Goal: Task Accomplishment & Management: Manage account settings

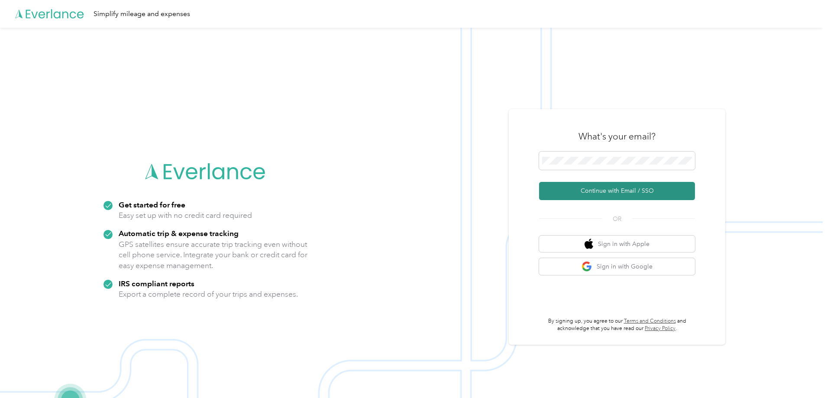
click at [564, 188] on button "Continue with Email / SSO" at bounding box center [617, 191] width 156 height 18
click at [574, 181] on form "Continue with Email / SSO" at bounding box center [617, 175] width 156 height 48
click at [577, 186] on button "Continue with Email / SSO" at bounding box center [617, 191] width 156 height 18
click at [592, 166] on span at bounding box center [617, 160] width 156 height 18
click at [594, 187] on button "Continue with Email / SSO" at bounding box center [617, 191] width 156 height 18
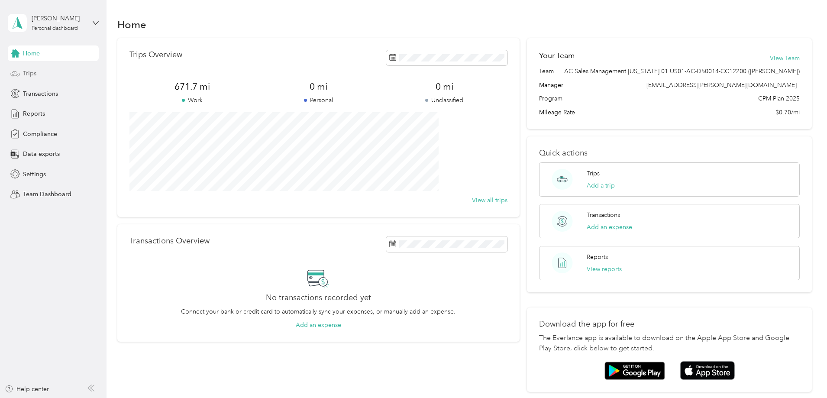
click at [34, 73] on span "Trips" at bounding box center [29, 73] width 13 height 9
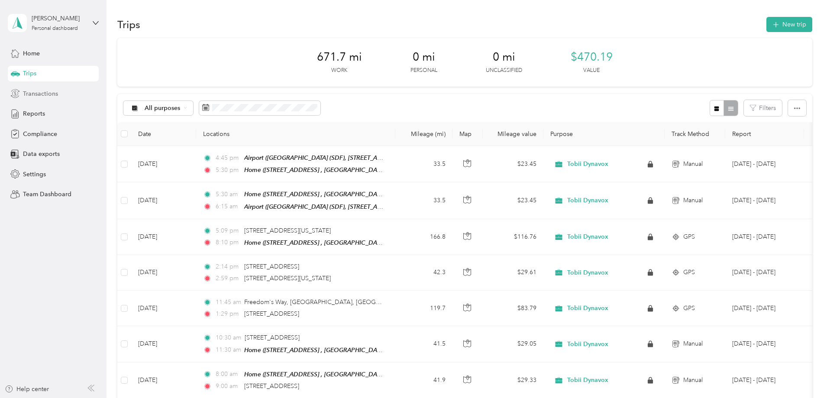
click at [39, 94] on span "Transactions" at bounding box center [40, 93] width 35 height 9
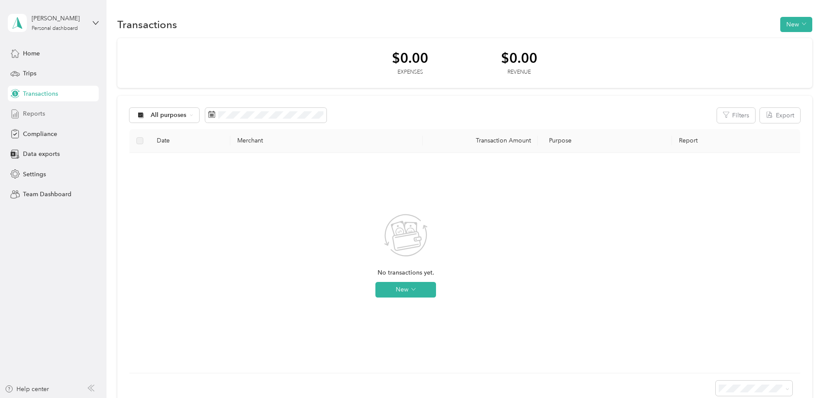
click at [44, 113] on span "Reports" at bounding box center [34, 113] width 22 height 9
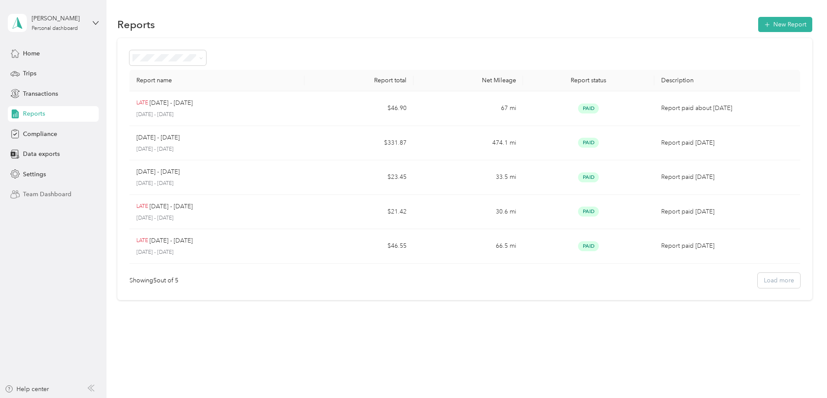
click at [50, 190] on span "Team Dashboard" at bounding box center [47, 194] width 48 height 9
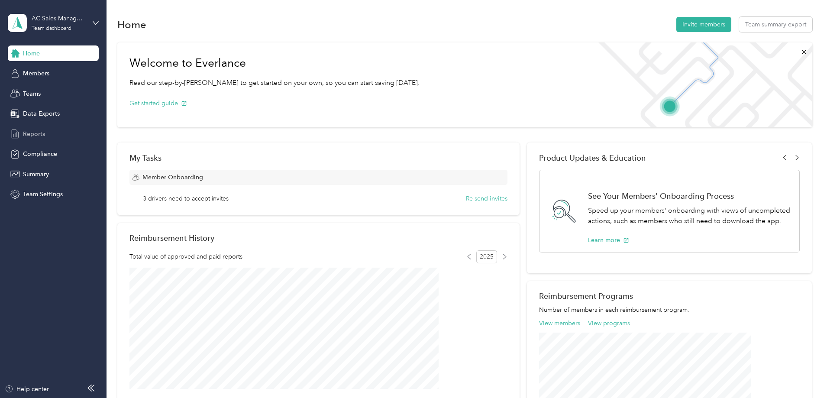
click at [44, 136] on span "Reports" at bounding box center [34, 133] width 22 height 9
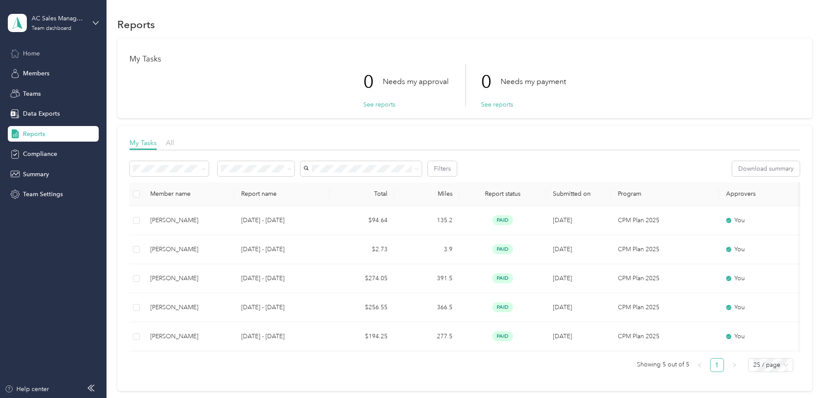
click at [41, 53] on div "Home" at bounding box center [53, 53] width 91 height 16
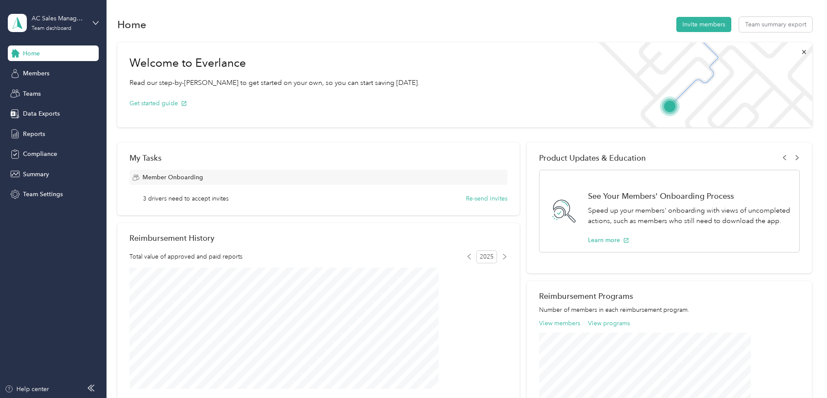
click at [87, 27] on div "AC Sales Management [US_STATE] 01 US01-AC-D50014-CC12200 ([PERSON_NAME]) Team d…" at bounding box center [53, 23] width 91 height 30
click at [77, 86] on div "Personal dashboard" at bounding box center [123, 90] width 219 height 15
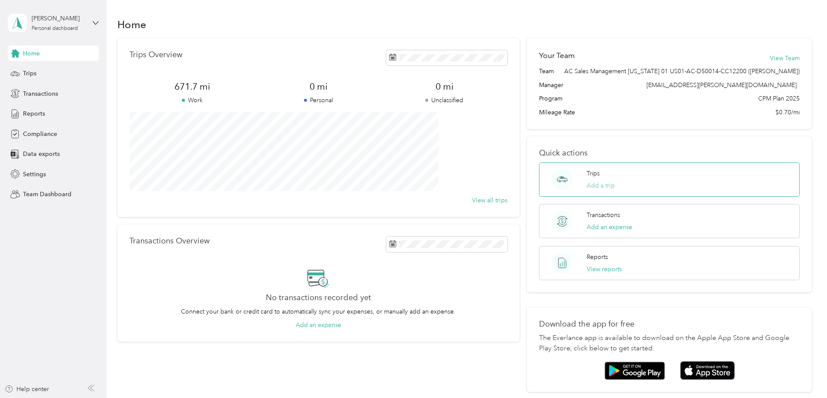
click at [594, 190] on button "Add a trip" at bounding box center [600, 185] width 28 height 9
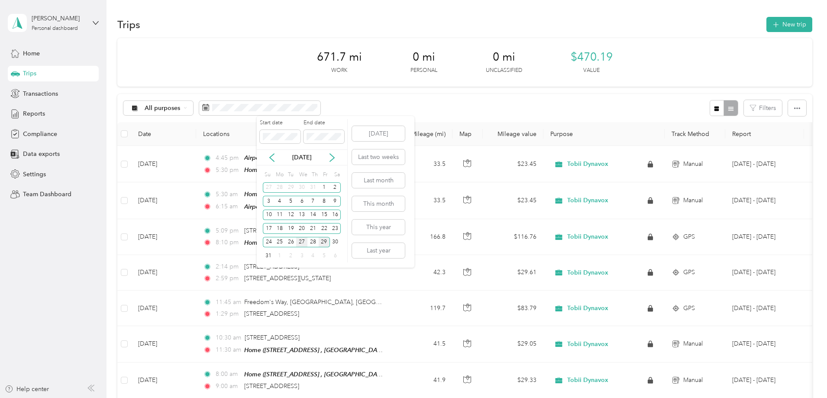
click at [300, 243] on div "27" at bounding box center [301, 242] width 11 height 11
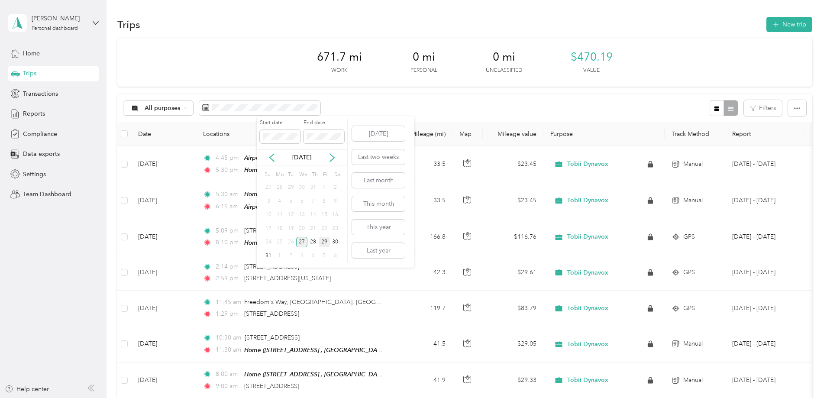
click at [304, 242] on div "27" at bounding box center [301, 242] width 11 height 11
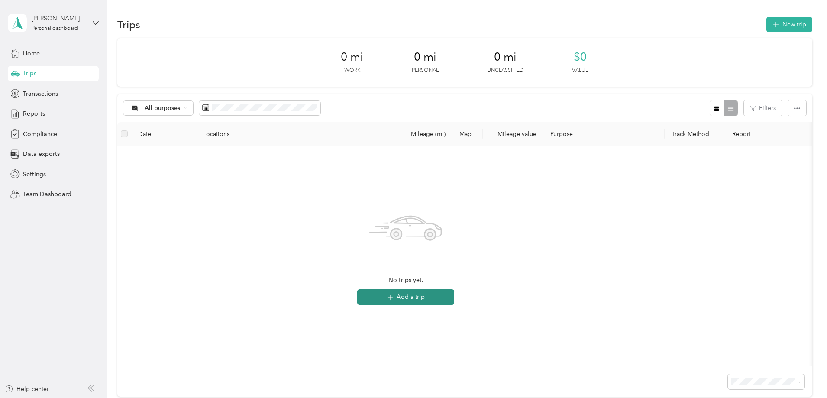
click at [454, 301] on button "Add a trip" at bounding box center [405, 297] width 97 height 16
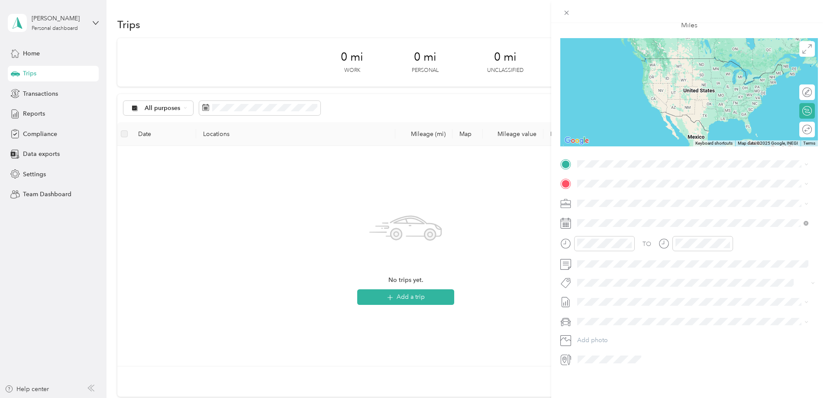
scroll to position [57, 0]
click at [618, 198] on span "[STREET_ADDRESS] , 40065, [GEOGRAPHIC_DATA], [GEOGRAPHIC_DATA], [GEOGRAPHIC_DAT…" at bounding box center [698, 206] width 211 height 16
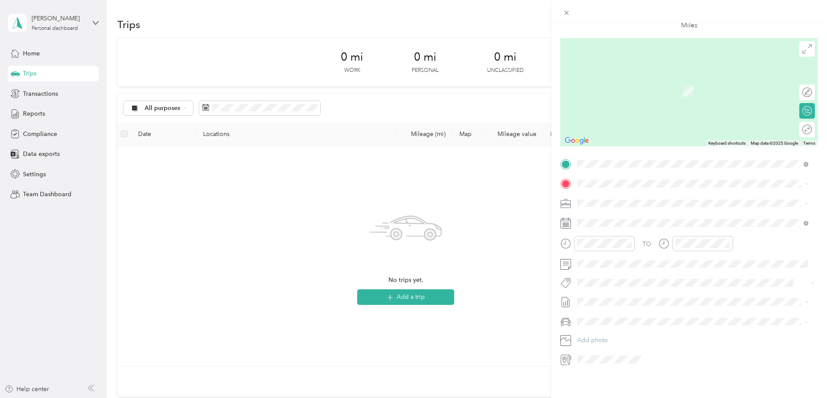
click at [630, 206] on span "[STREET_ADDRESS][US_STATE]" at bounding box center [636, 208] width 87 height 8
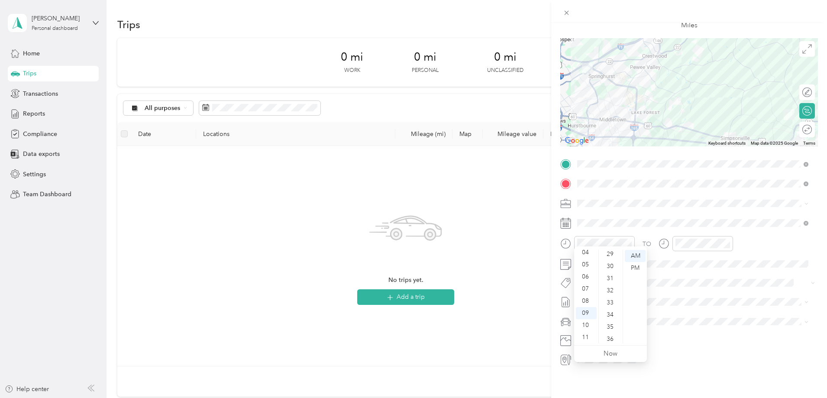
scroll to position [361, 0]
click at [588, 328] on div "10" at bounding box center [586, 325] width 21 height 12
click at [612, 314] on div "50" at bounding box center [610, 311] width 21 height 12
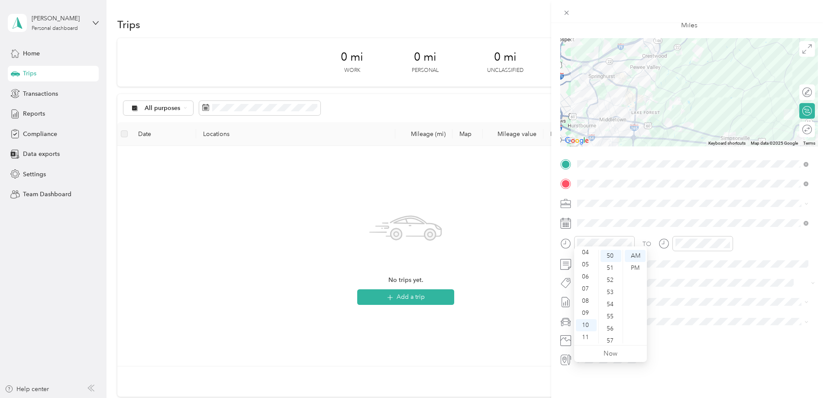
click at [670, 307] on div "TO Add photo" at bounding box center [689, 261] width 258 height 209
click at [683, 334] on div "11" at bounding box center [684, 337] width 21 height 12
click at [706, 300] on div "30" at bounding box center [709, 304] width 21 height 12
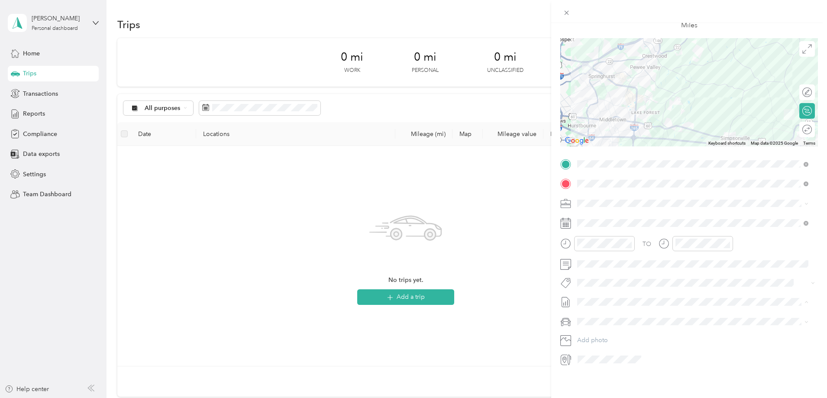
click at [622, 371] on div "New Trip Save This trip cannot be edited because it is either under review, app…" at bounding box center [689, 222] width 276 height 398
click at [608, 327] on span "Chrysler Pacifica" at bounding box center [602, 329] width 44 height 7
click at [625, 369] on div "New Trip Save This trip cannot be edited because it is either under review, app…" at bounding box center [689, 222] width 276 height 398
click at [797, 125] on div at bounding box center [802, 129] width 18 height 9
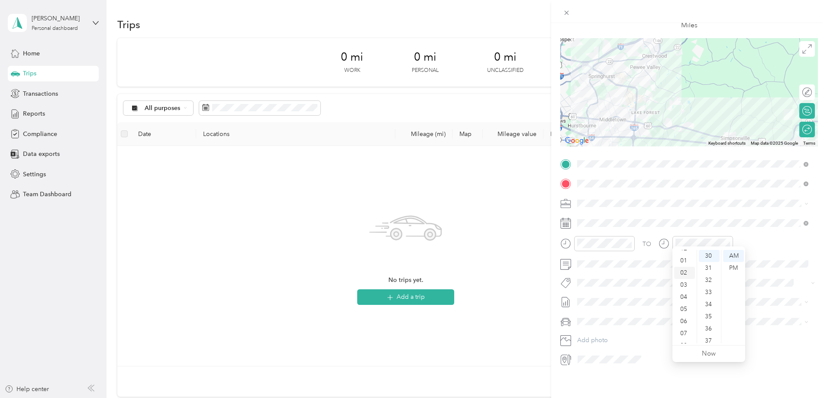
click at [689, 272] on div "02" at bounding box center [684, 273] width 21 height 12
click at [732, 266] on div "PM" at bounding box center [733, 268] width 21 height 12
click at [458, 332] on div "New Trip Save This trip cannot be edited because it is either under review, app…" at bounding box center [413, 199] width 827 height 398
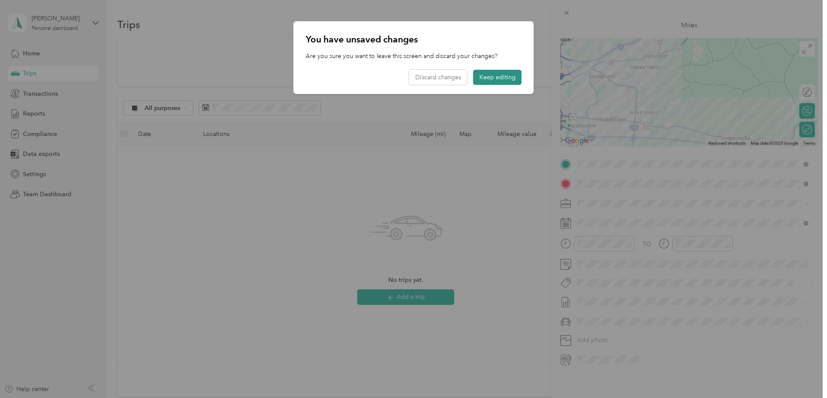
click at [505, 80] on button "Keep editing" at bounding box center [497, 77] width 48 height 15
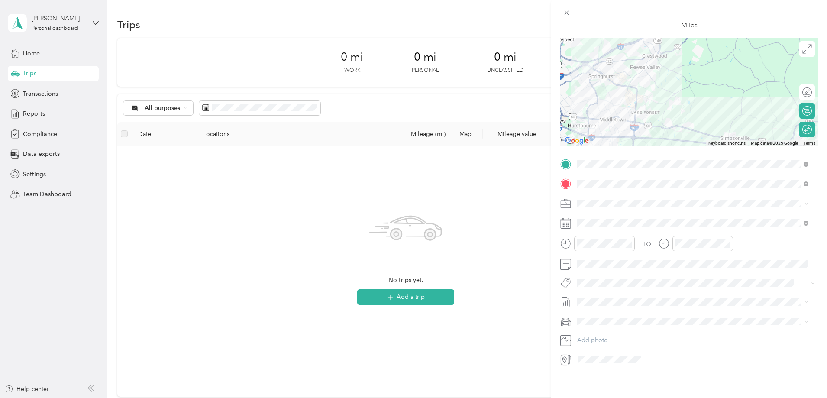
click at [686, 296] on p "No tags found" at bounding box center [693, 299] width 34 height 8
click at [620, 295] on span at bounding box center [696, 302] width 244 height 14
click at [37, 113] on div "New Trip Save This trip cannot be edited because it is either under review, app…" at bounding box center [413, 199] width 827 height 398
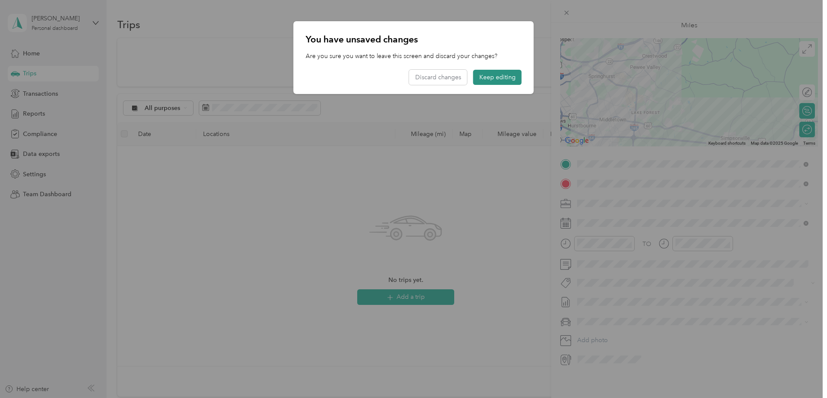
click at [487, 77] on button "Keep editing" at bounding box center [497, 77] width 48 height 15
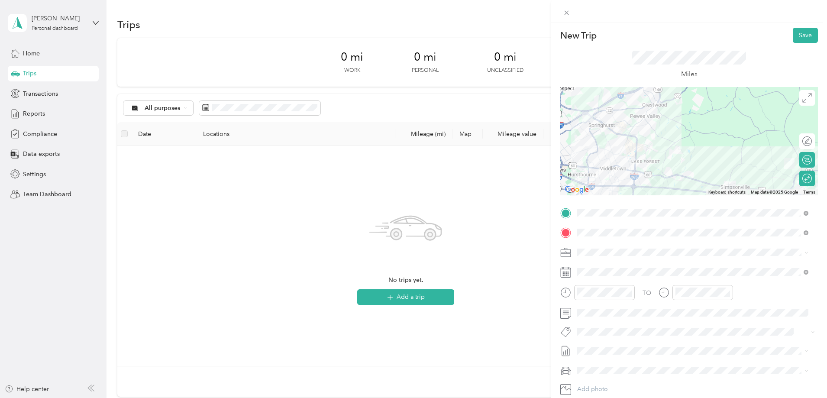
scroll to position [0, 0]
click at [793, 35] on button "Save" at bounding box center [805, 36] width 25 height 15
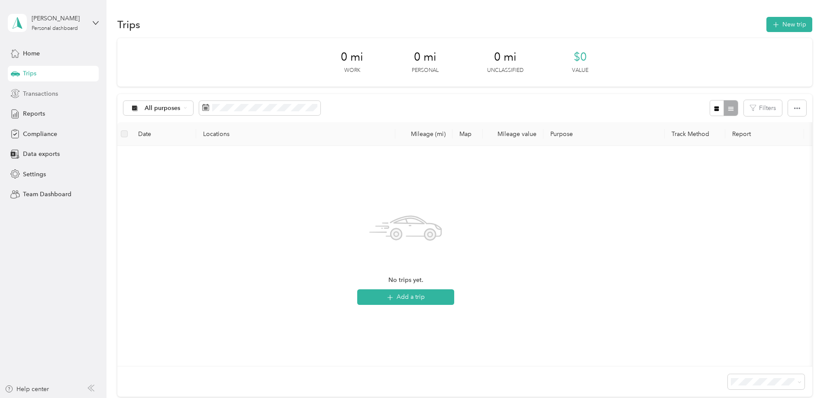
click at [48, 96] on span "Transactions" at bounding box center [40, 93] width 35 height 9
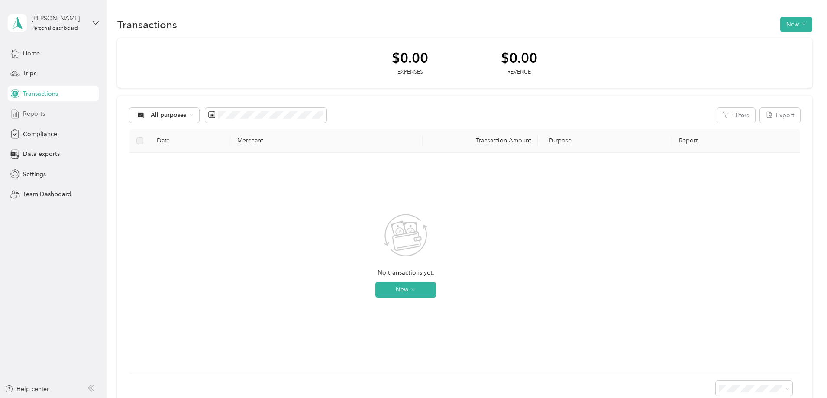
click at [34, 113] on span "Reports" at bounding box center [34, 113] width 22 height 9
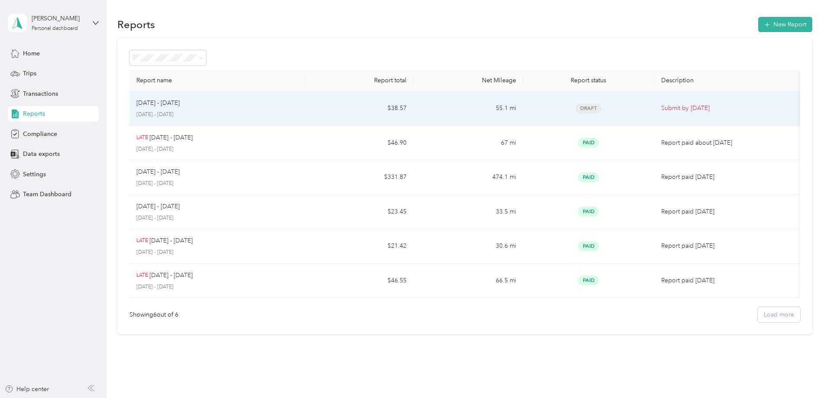
click at [453, 104] on td "55.1 mi" at bounding box center [467, 108] width 109 height 35
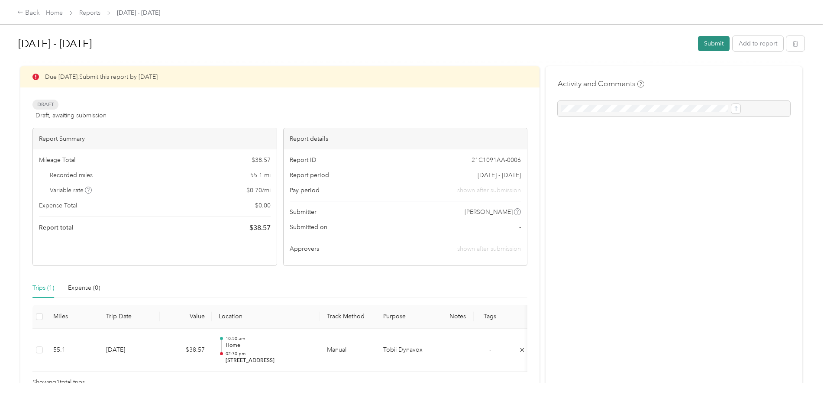
click at [698, 46] on button "Submit" at bounding box center [714, 43] width 32 height 15
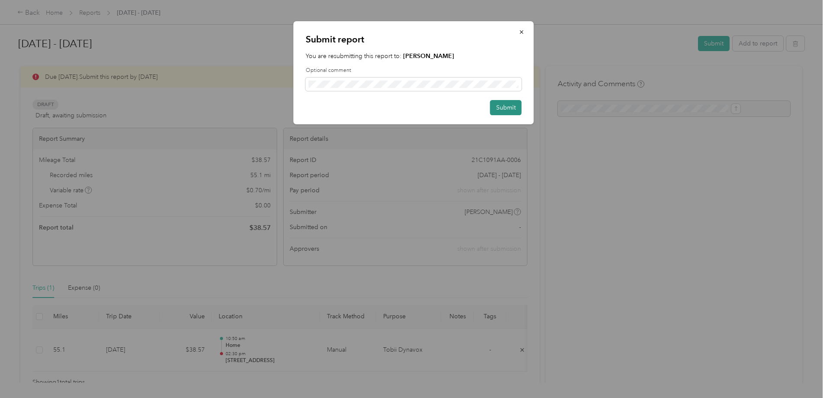
click at [515, 104] on button "Submit" at bounding box center [506, 107] width 32 height 15
